Goal: Complete application form: Complete application form

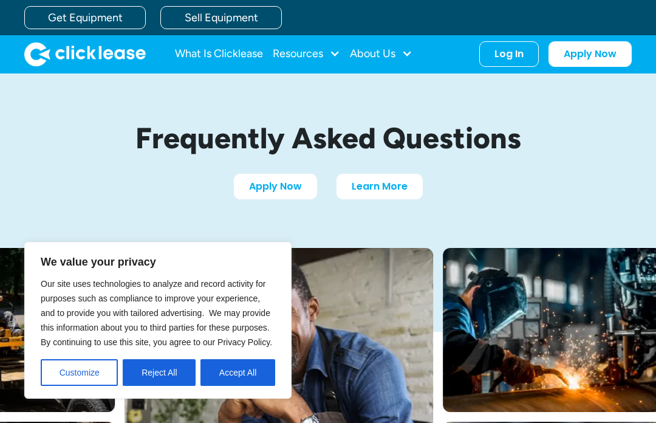
click at [259, 370] on button "Accept All" at bounding box center [237, 372] width 75 height 27
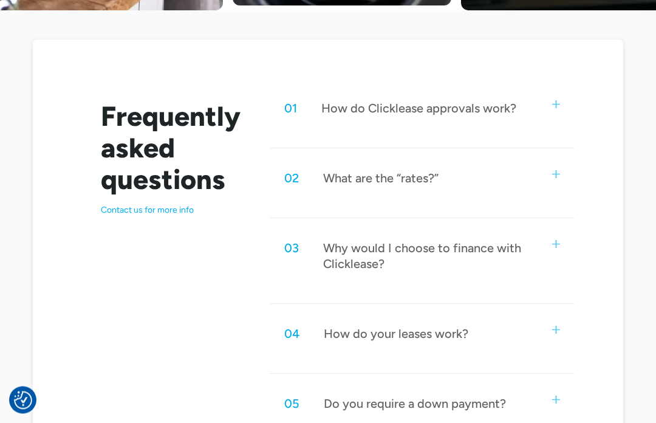
scroll to position [580, 0]
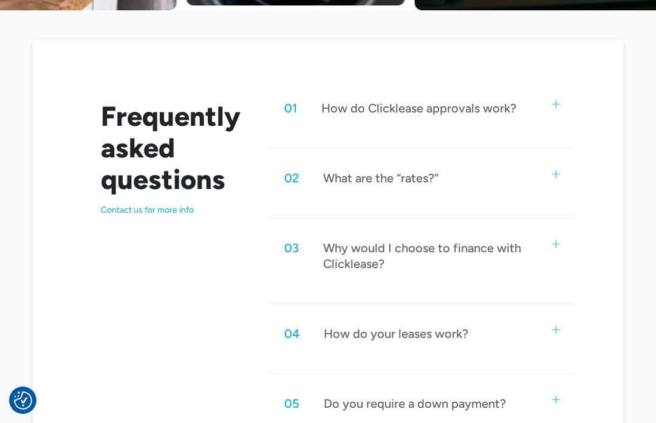
click at [560, 103] on img at bounding box center [556, 104] width 8 height 8
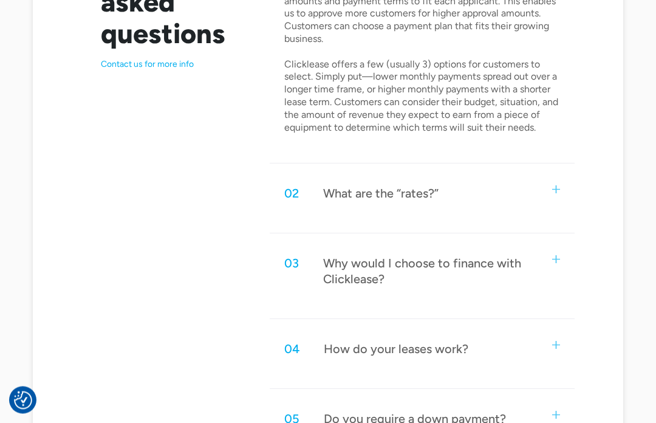
scroll to position [726, 0]
click at [559, 187] on img at bounding box center [556, 189] width 8 height 8
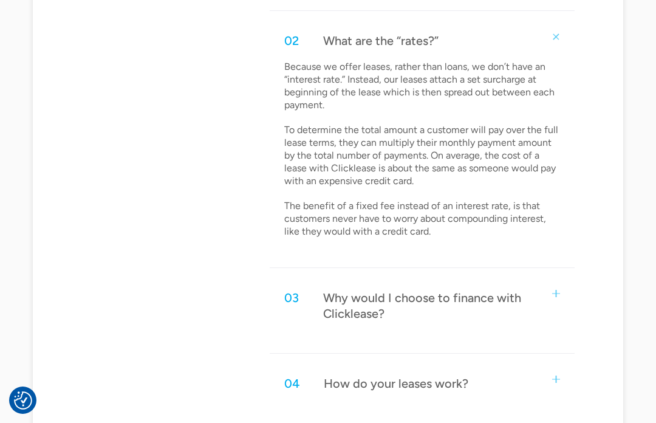
scroll to position [896, 0]
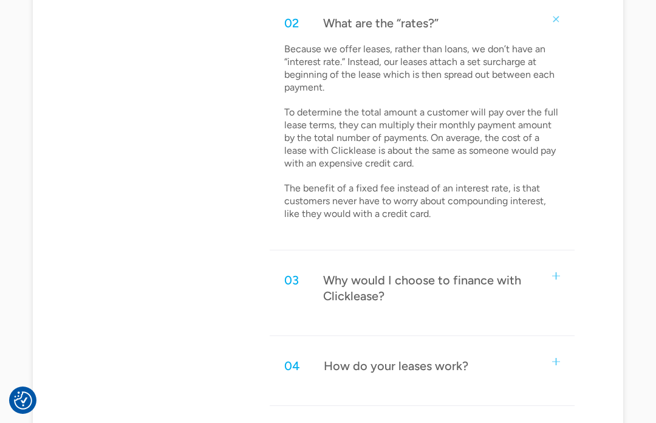
click at [559, 272] on img at bounding box center [556, 276] width 8 height 8
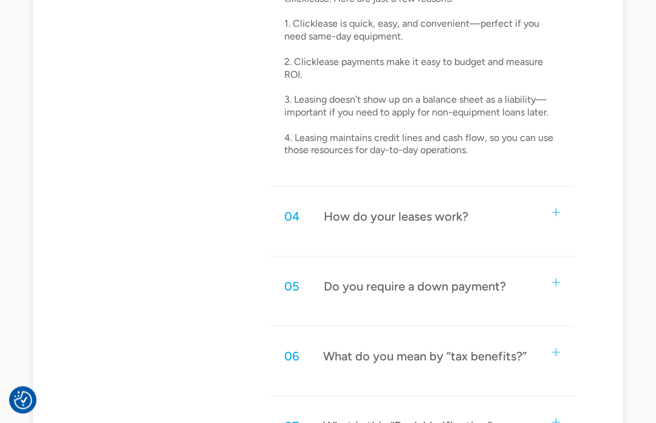
scroll to position [1321, 0]
click at [572, 196] on div "04 How do your leases work?" at bounding box center [422, 216] width 305 height 40
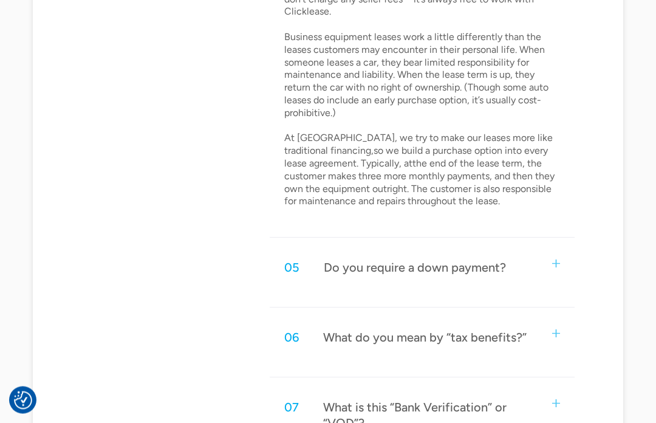
scroll to position [1675, 0]
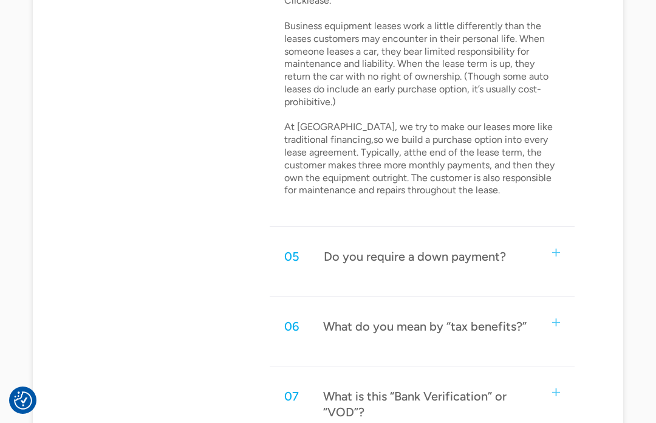
click at [563, 236] on div "05 Do you require a down payment?" at bounding box center [422, 256] width 305 height 40
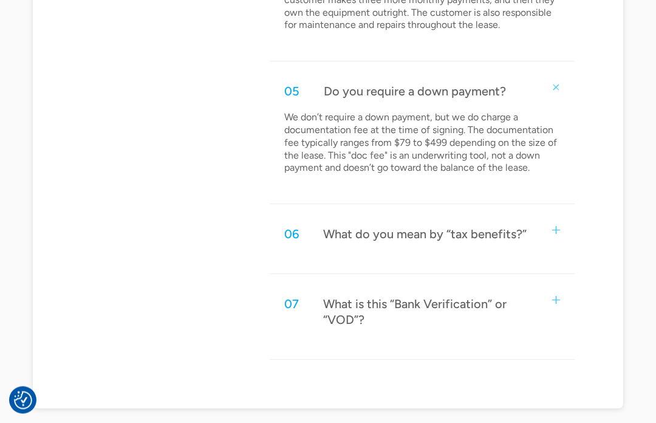
scroll to position [1841, 0]
click at [555, 225] on img at bounding box center [556, 229] width 8 height 8
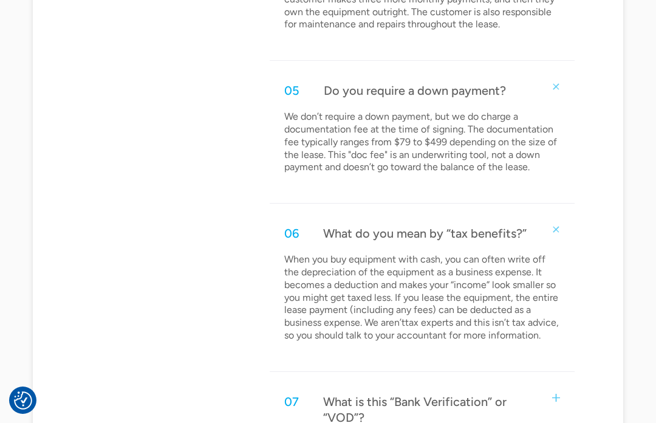
click at [562, 382] on div "07 What is this “Bank Verification” or “VOD”?" at bounding box center [422, 410] width 305 height 56
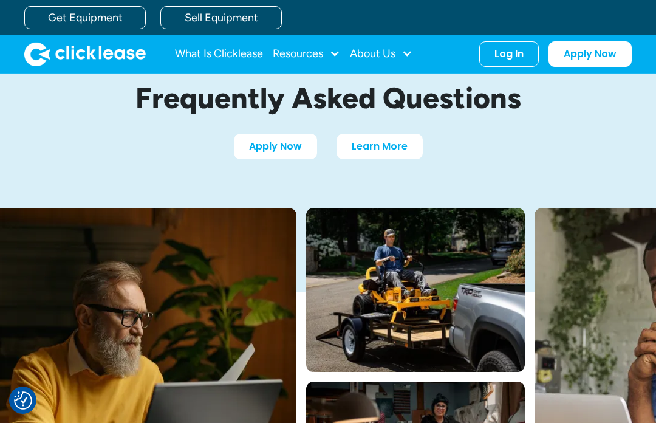
scroll to position [0, 0]
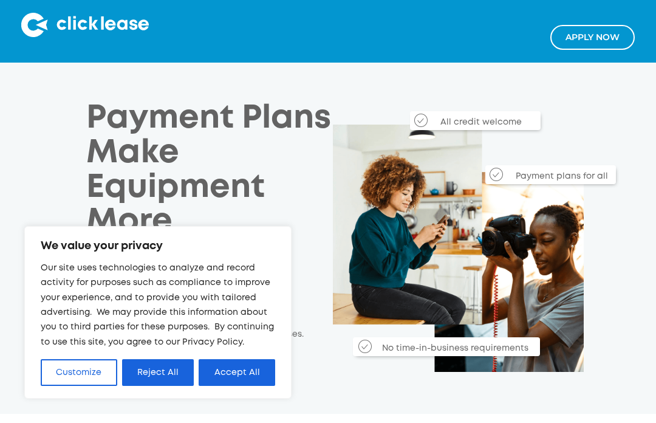
click at [250, 370] on button "Accept All" at bounding box center [237, 372] width 77 height 27
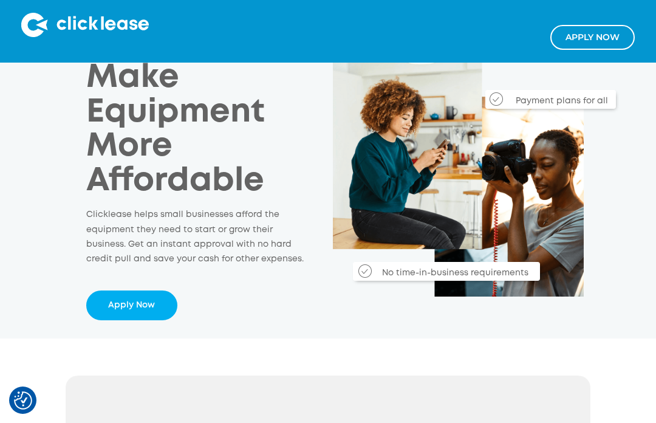
scroll to position [79, 0]
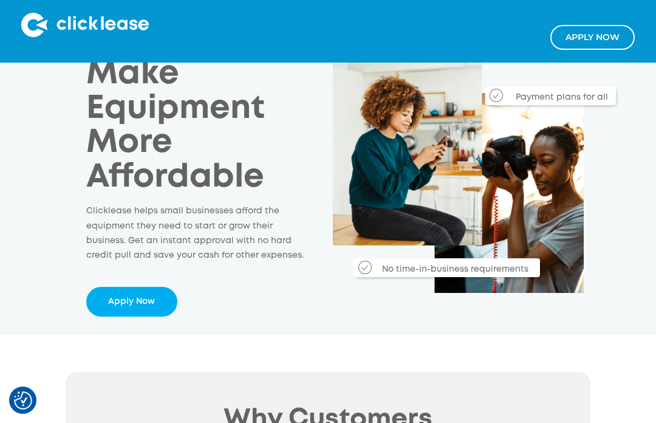
click at [137, 300] on link "Apply Now" at bounding box center [131, 301] width 91 height 29
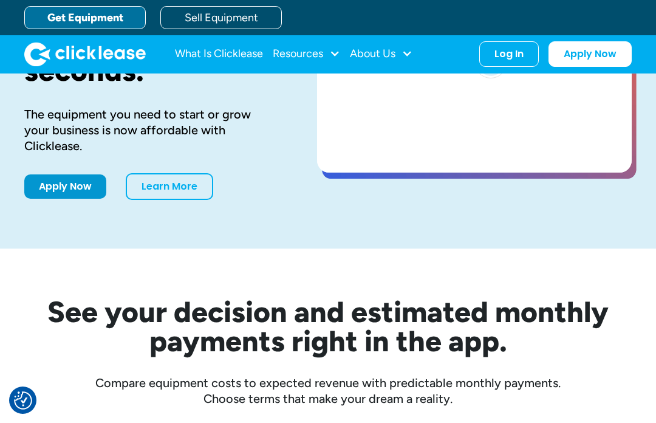
scroll to position [139, 0]
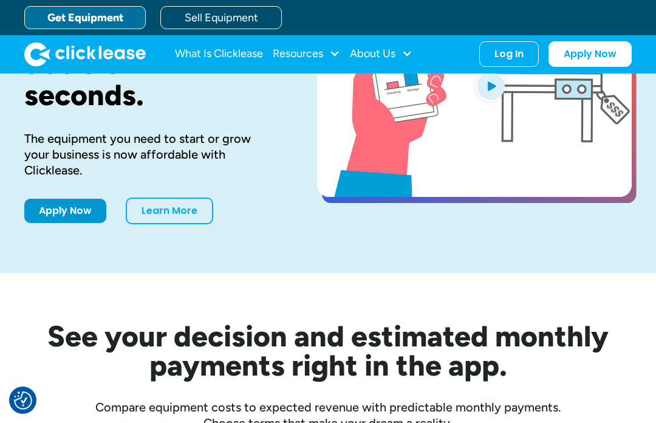
click at [68, 199] on link "Apply Now" at bounding box center [65, 211] width 82 height 24
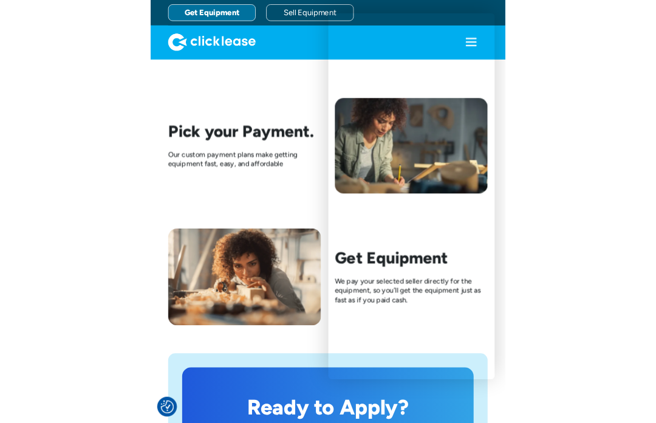
scroll to position [1781, 0]
